Goal: Information Seeking & Learning: Find specific fact

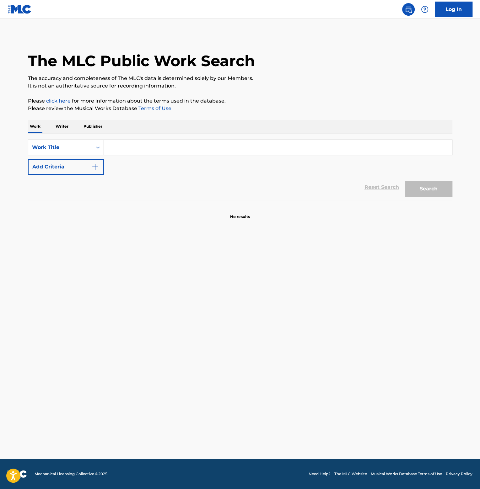
click at [153, 149] on input "Search Form" at bounding box center [278, 147] width 348 height 15
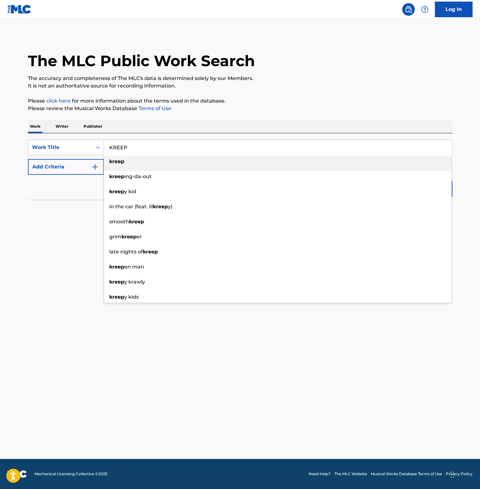
type input "KREEP"
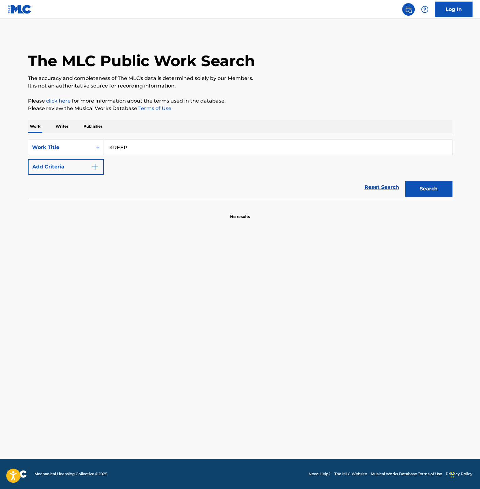
drag, startPoint x: 84, startPoint y: 202, endPoint x: 89, endPoint y: 179, distance: 23.1
click at [84, 201] on section at bounding box center [240, 201] width 424 height 3
click at [89, 169] on button "Add Criteria" at bounding box center [66, 167] width 76 height 16
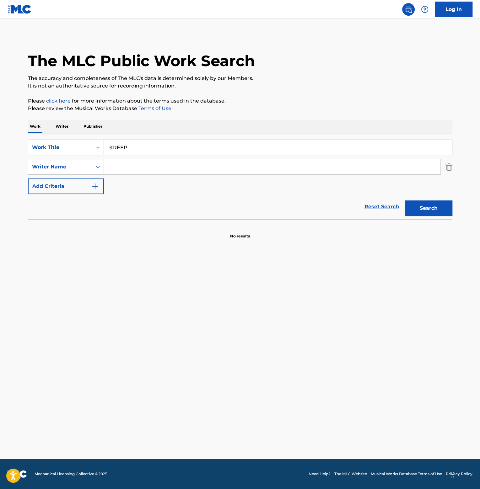
click at [126, 166] on input "Search Form" at bounding box center [272, 166] width 337 height 15
type input "[PERSON_NAME]"
click at [405, 201] on button "Search" at bounding box center [428, 209] width 47 height 16
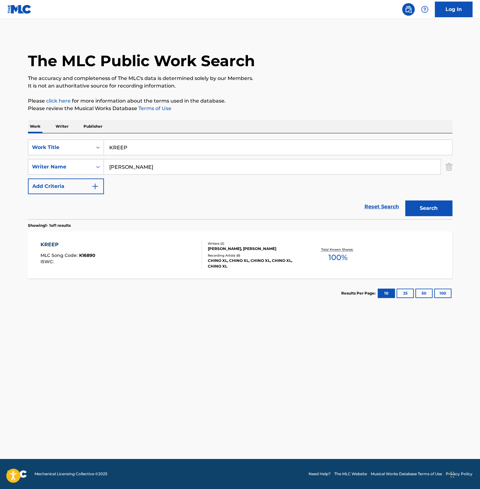
click at [169, 246] on div "KREEP MLC Song Code : K16890 ISWC :" at bounding box center [121, 255] width 161 height 28
